Goal: Transaction & Acquisition: Purchase product/service

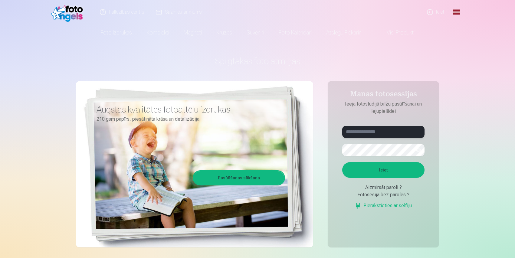
click at [356, 132] on input "text" at bounding box center [383, 132] width 82 height 12
type input "*"
type input "**********"
click at [342, 162] on button "Ieiet" at bounding box center [383, 170] width 82 height 16
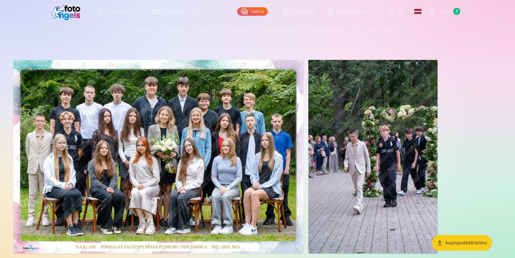
scroll to position [20, 0]
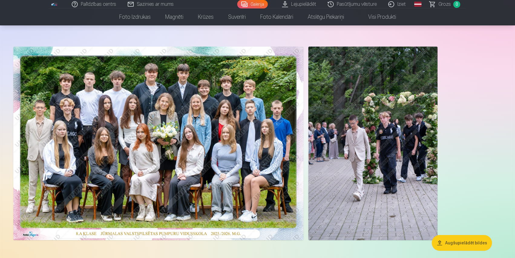
click at [181, 131] on img at bounding box center [158, 144] width 290 height 194
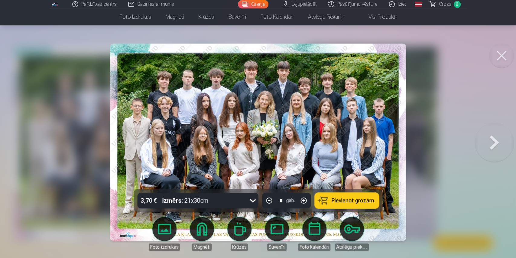
click at [139, 119] on img at bounding box center [258, 142] width 296 height 197
click at [498, 56] on button at bounding box center [502, 56] width 24 height 24
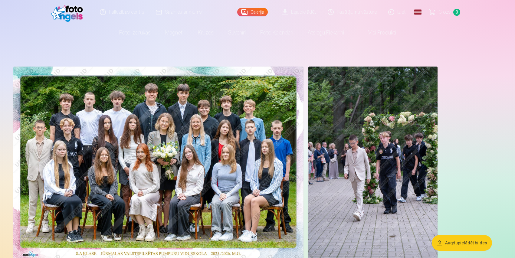
click at [376, 38] on link "Visi produkti" at bounding box center [377, 32] width 52 height 17
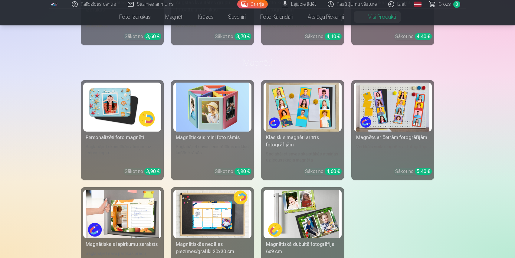
scroll to position [20, 0]
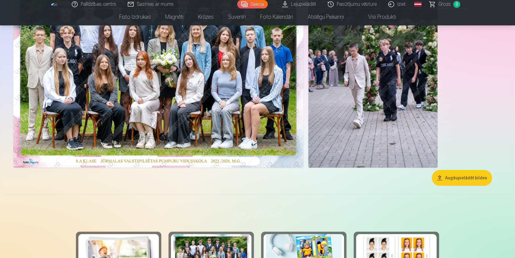
scroll to position [80, 0]
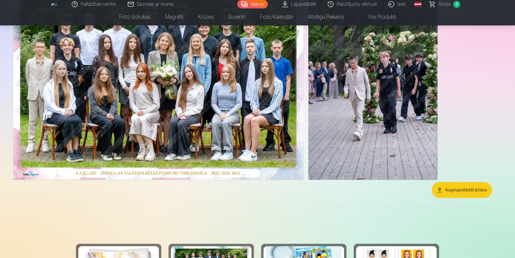
click at [345, 121] on img at bounding box center [372, 83] width 129 height 194
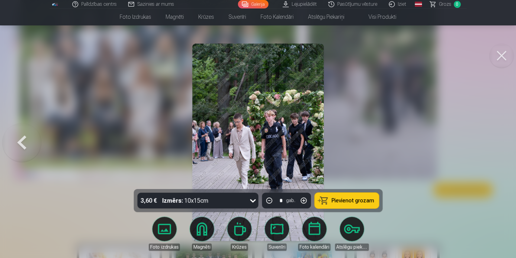
click at [265, 132] on img at bounding box center [258, 142] width 132 height 197
click at [278, 144] on img at bounding box center [258, 142] width 132 height 197
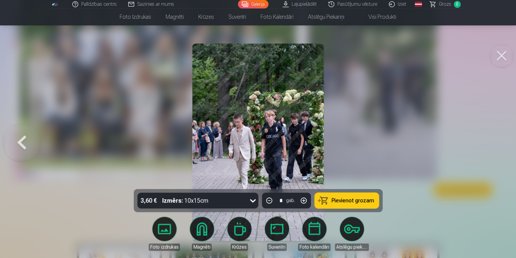
click at [278, 144] on img at bounding box center [258, 142] width 132 height 197
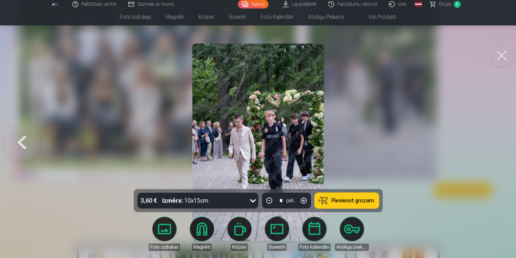
drag, startPoint x: 171, startPoint y: 146, endPoint x: 187, endPoint y: 144, distance: 15.9
click at [171, 147] on div at bounding box center [258, 129] width 516 height 258
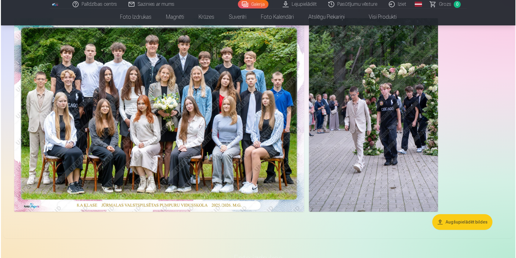
scroll to position [40, 0]
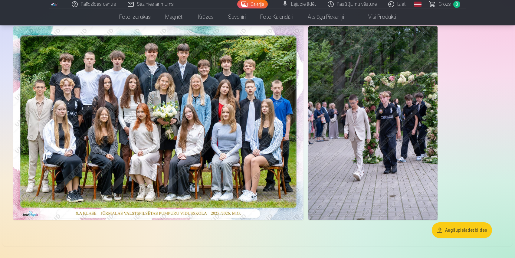
click at [354, 152] on img at bounding box center [372, 123] width 129 height 194
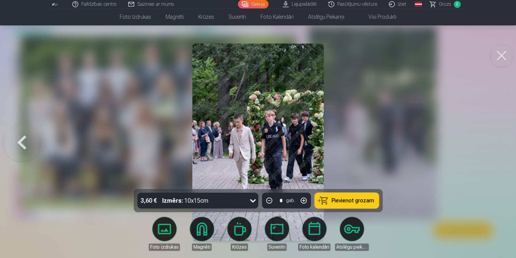
click at [499, 57] on button at bounding box center [502, 56] width 24 height 24
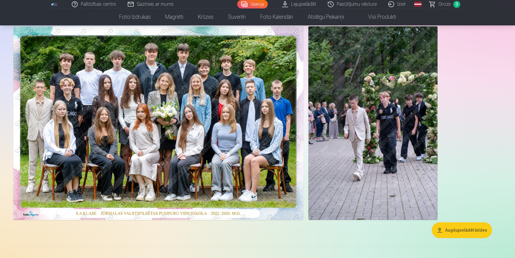
click at [441, 230] on button "Augšupielādēt bildes" at bounding box center [461, 230] width 60 height 16
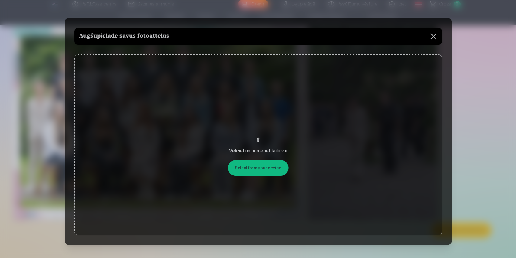
click at [257, 169] on button "Velciet un nometiet failu vai" at bounding box center [258, 144] width 368 height 181
drag, startPoint x: 234, startPoint y: 151, endPoint x: 238, endPoint y: 125, distance: 26.9
click at [238, 125] on button "Velciet un nometiet failu vai" at bounding box center [258, 144] width 368 height 181
click at [430, 32] on button at bounding box center [433, 36] width 17 height 17
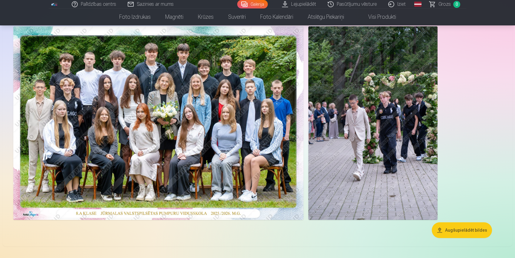
click at [173, 98] on img at bounding box center [158, 123] width 290 height 194
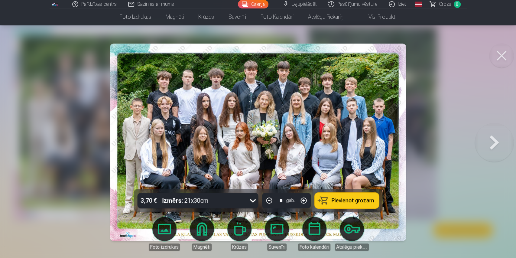
click at [374, 116] on img at bounding box center [258, 142] width 296 height 197
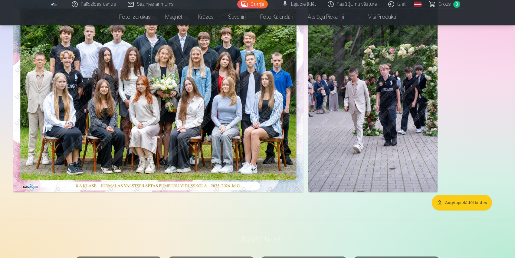
scroll to position [80, 0]
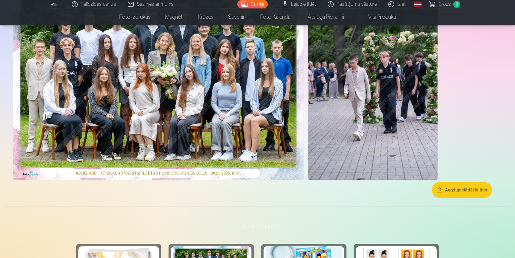
click at [371, 122] on img at bounding box center [372, 83] width 129 height 194
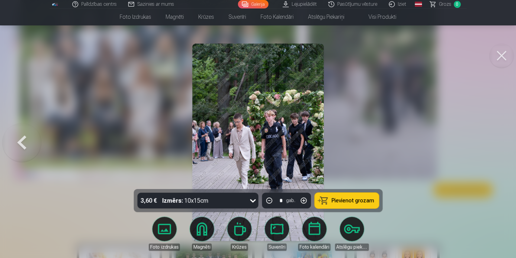
click at [250, 200] on icon at bounding box center [253, 201] width 10 height 10
click at [252, 200] on icon at bounding box center [253, 201] width 10 height 10
drag, startPoint x: 262, startPoint y: 142, endPoint x: 180, endPoint y: 160, distance: 84.0
click at [181, 160] on div at bounding box center [258, 129] width 516 height 258
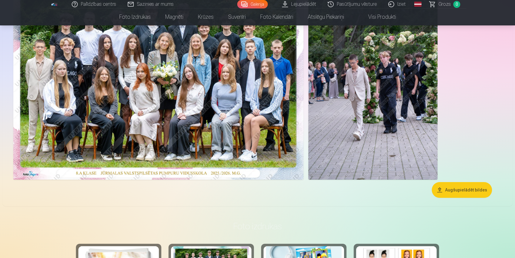
click at [447, 190] on button "Augšupielādēt bildes" at bounding box center [461, 190] width 60 height 16
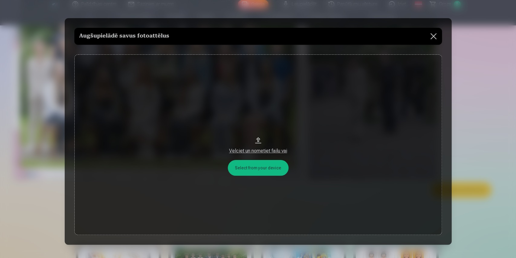
click at [136, 27] on div "Augšupielādē savus fotoattēlus Select from your device Velciet un nometiet fail…" at bounding box center [258, 131] width 387 height 226
drag, startPoint x: 257, startPoint y: 128, endPoint x: 125, endPoint y: 45, distance: 156.4
click at [106, 45] on div "Augšupielādē savus fotoattēlus Select from your device Velciet un nometiet fail…" at bounding box center [258, 131] width 387 height 226
drag, startPoint x: 60, startPoint y: 91, endPoint x: 49, endPoint y: 101, distance: 15.4
click at [54, 99] on div at bounding box center [258, 129] width 516 height 258
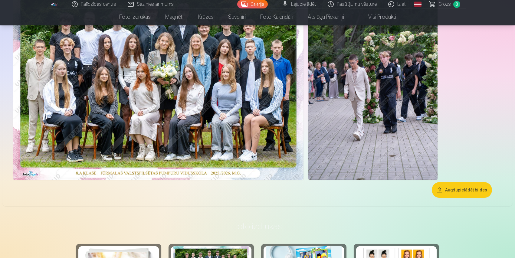
click at [48, 102] on div at bounding box center [257, 129] width 515 height 258
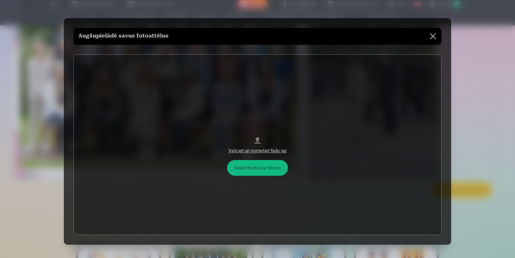
click at [426, 37] on button at bounding box center [432, 36] width 17 height 17
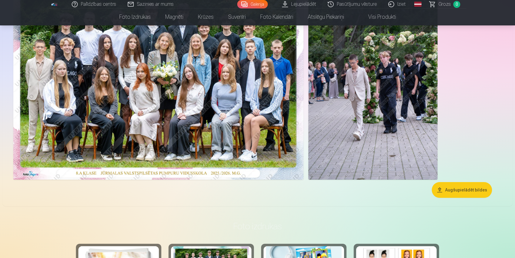
click at [466, 190] on button "Augšupielādēt bildes" at bounding box center [461, 190] width 60 height 16
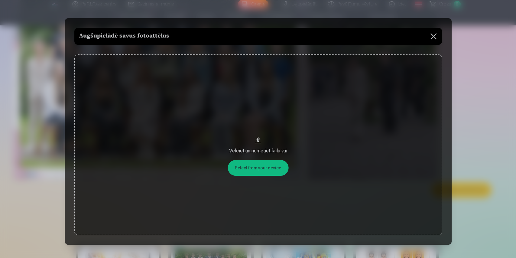
click at [257, 138] on button "Velciet un nometiet failu vai" at bounding box center [258, 144] width 368 height 181
click at [431, 35] on button at bounding box center [433, 36] width 17 height 17
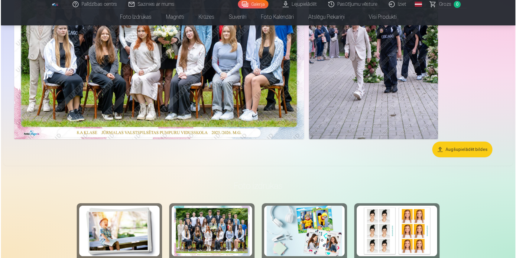
scroll to position [20, 0]
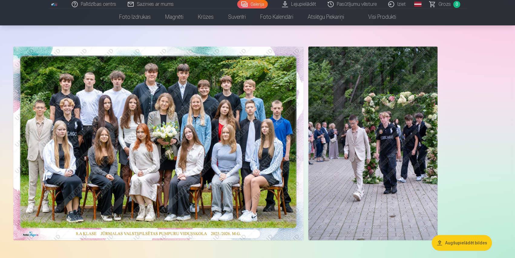
click at [101, 106] on img at bounding box center [158, 144] width 290 height 194
